Goal: Task Accomplishment & Management: Use online tool/utility

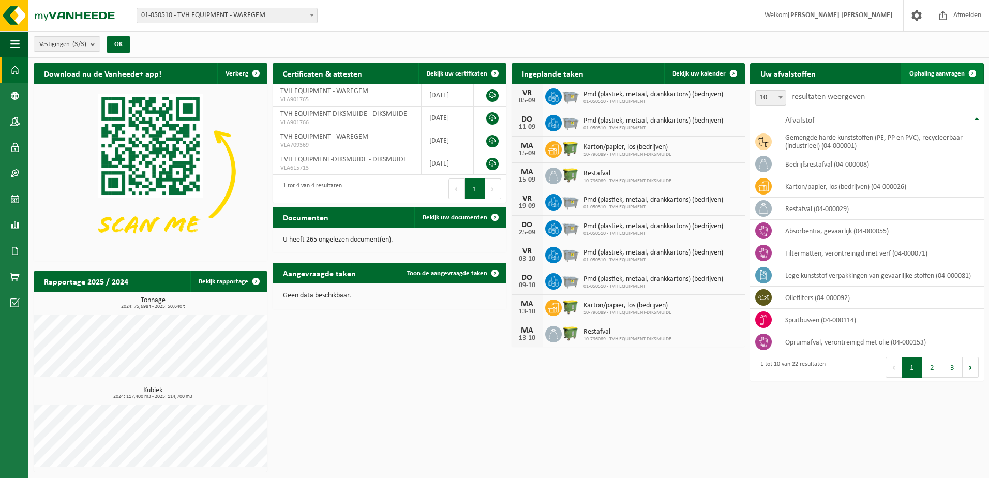
click at [914, 80] on link "Ophaling aanvragen" at bounding box center [942, 73] width 82 height 21
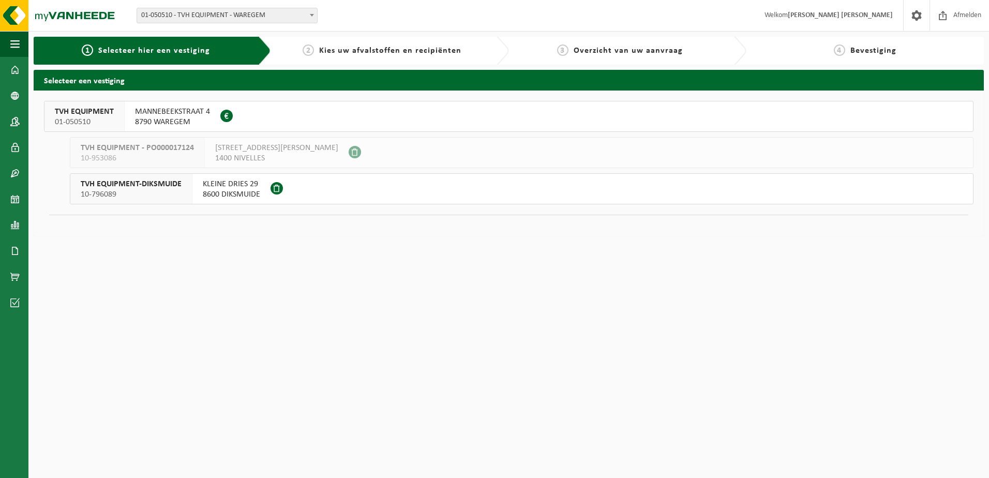
click at [165, 114] on span "MANNEBEEKSTRAAT 4" at bounding box center [172, 112] width 75 height 10
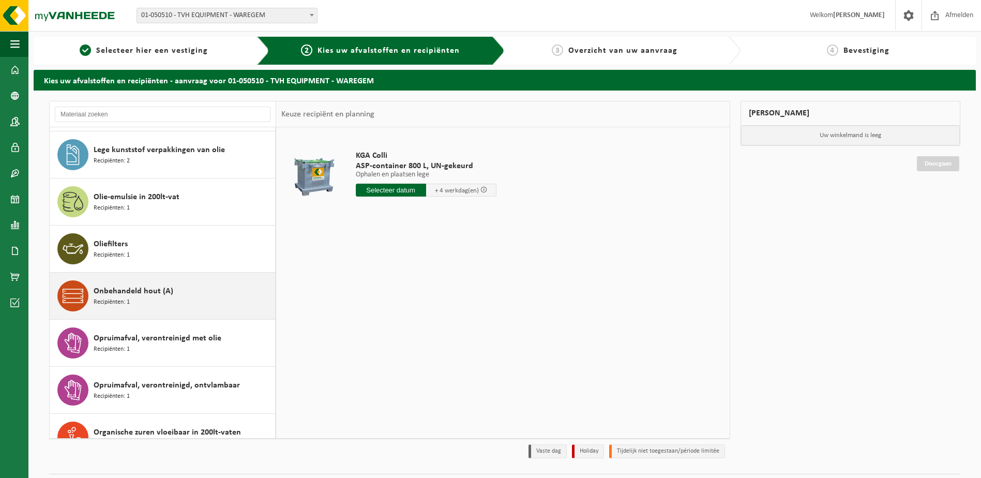
scroll to position [414, 0]
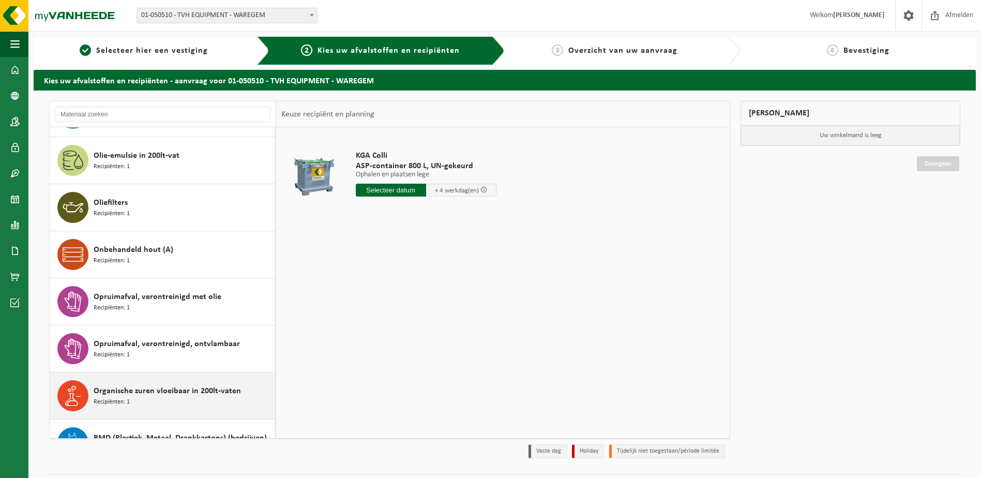
click at [197, 391] on span "Organische zuren vloeibaar in 200lt-vaten" at bounding box center [167, 391] width 147 height 12
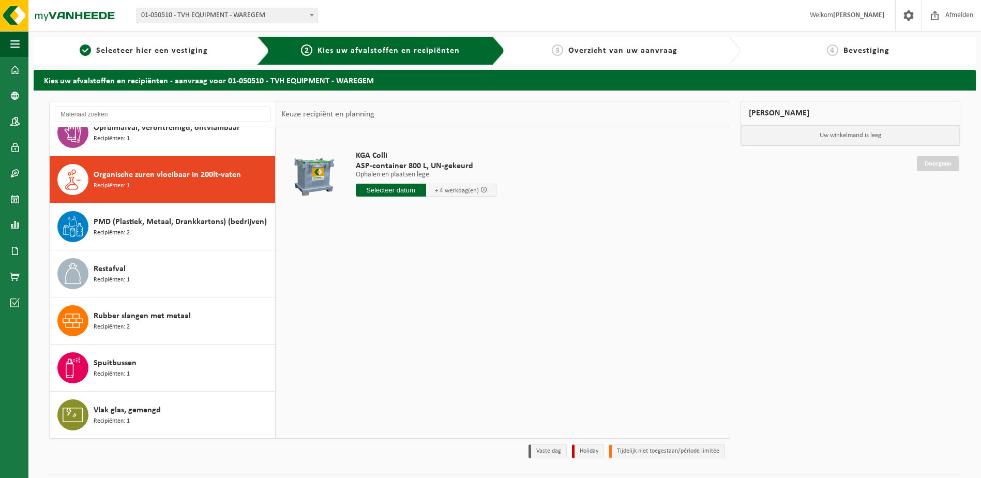
scroll to position [630, 0]
click at [11, 274] on span at bounding box center [14, 277] width 9 height 26
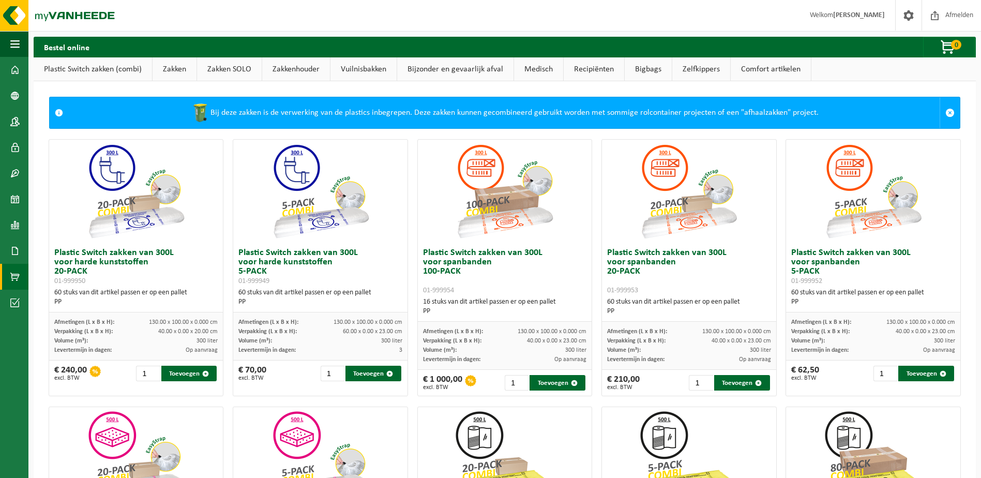
click at [471, 70] on link "Bijzonder en gevaarlijk afval" at bounding box center [455, 69] width 116 height 24
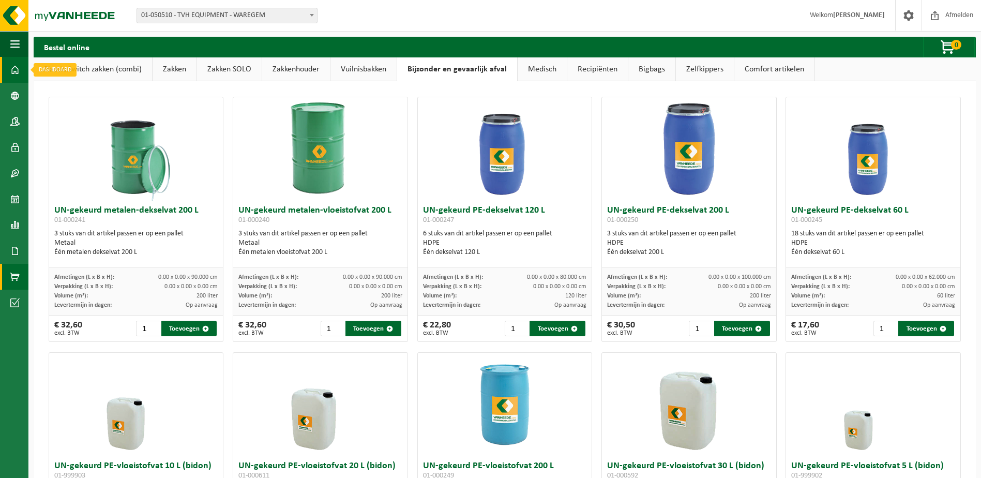
click at [23, 75] on link "Dashboard" at bounding box center [14, 70] width 28 height 26
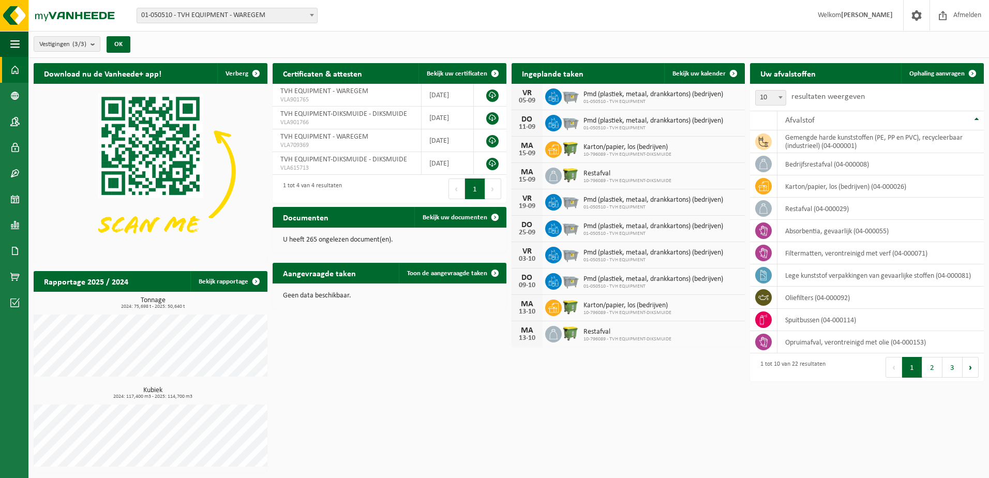
click at [605, 396] on div "Download nu de Vanheede+ app! Verberg Certificaten & attesten Bekijk uw certifi…" at bounding box center [508, 267] width 955 height 419
click at [478, 396] on div "Download nu de Vanheede+ app! Verberg Certificaten & attesten Bekijk uw certifi…" at bounding box center [508, 267] width 955 height 419
click at [658, 436] on div "Download nu de Vanheede+ app! Verberg Certificaten & attesten Bekijk uw certifi…" at bounding box center [508, 267] width 955 height 419
click at [613, 380] on div "Download nu de Vanheede+ app! Verberg Certificaten & attesten Bekijk uw certifi…" at bounding box center [508, 267] width 955 height 419
click at [621, 398] on div "Download nu de Vanheede+ app! Verberg Certificaten & attesten Bekijk uw certifi…" at bounding box center [508, 267] width 955 height 419
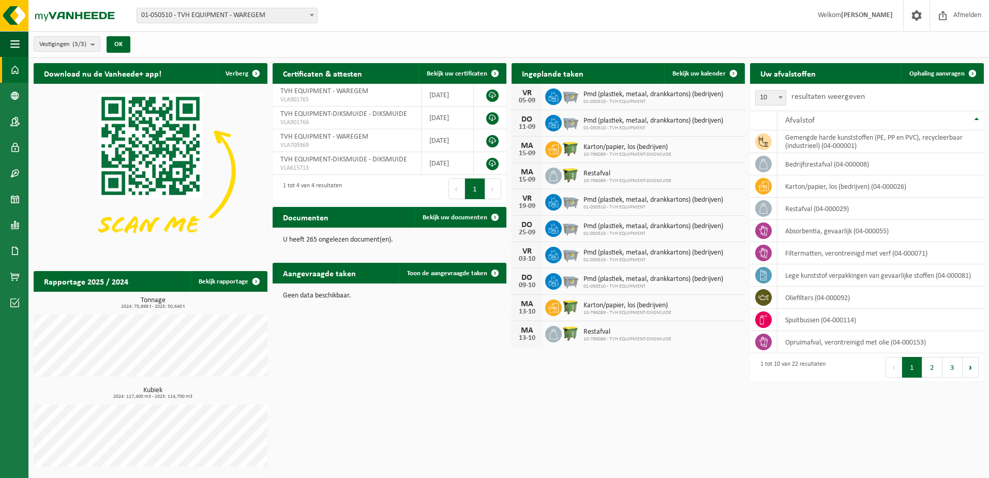
click at [824, 409] on div "Download nu de Vanheede+ app! Verberg Certificaten & attesten Bekijk uw certifi…" at bounding box center [508, 267] width 955 height 419
click at [673, 414] on div "Download nu de Vanheede+ app! Verberg Certificaten & attesten Bekijk uw certifi…" at bounding box center [508, 267] width 955 height 419
click at [465, 405] on div "Download nu de Vanheede+ app! Verberg Certificaten & attesten Bekijk uw certifi…" at bounding box center [508, 267] width 955 height 419
drag, startPoint x: 445, startPoint y: 380, endPoint x: 427, endPoint y: 363, distance: 24.9
click at [445, 380] on div "Download nu de Vanheede+ app! Verberg Certificaten & attesten Bekijk uw certifi…" at bounding box center [508, 267] width 955 height 419
